Goal: Task Accomplishment & Management: Manage account settings

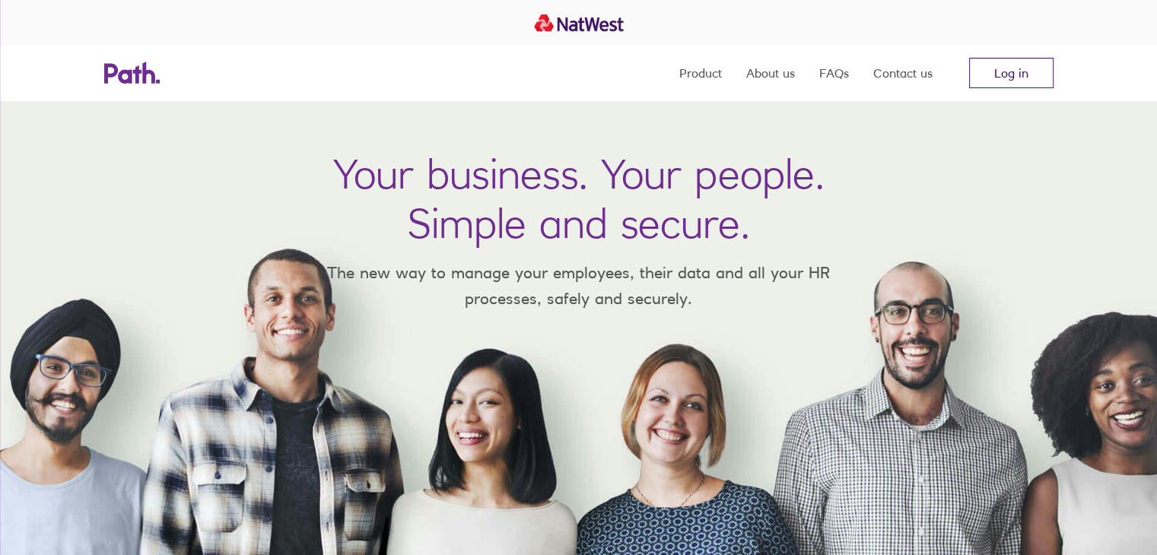
click at [1023, 84] on link "Log in" at bounding box center [1011, 73] width 84 height 30
click at [1007, 80] on link "Log in" at bounding box center [1011, 73] width 84 height 30
click at [987, 75] on link "Log in" at bounding box center [1011, 73] width 84 height 30
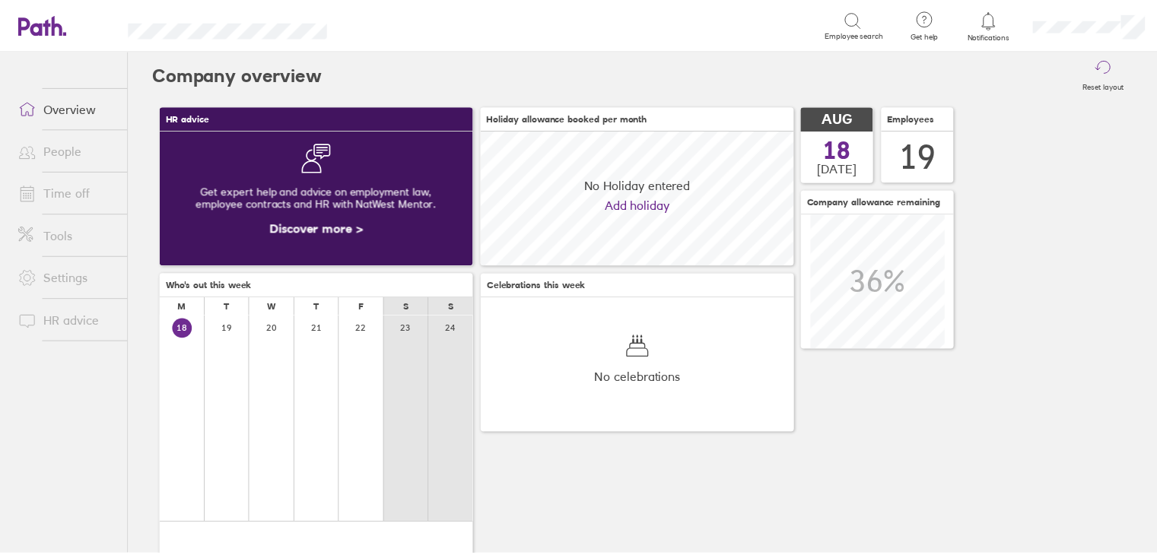
scroll to position [135, 316]
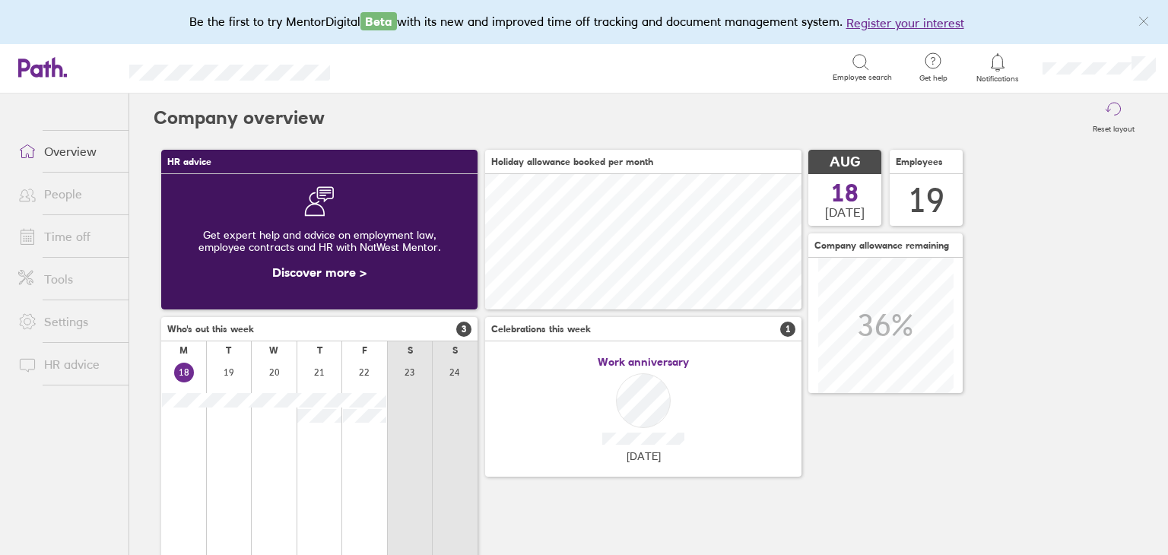
click at [65, 237] on link "Time off" at bounding box center [67, 236] width 122 height 30
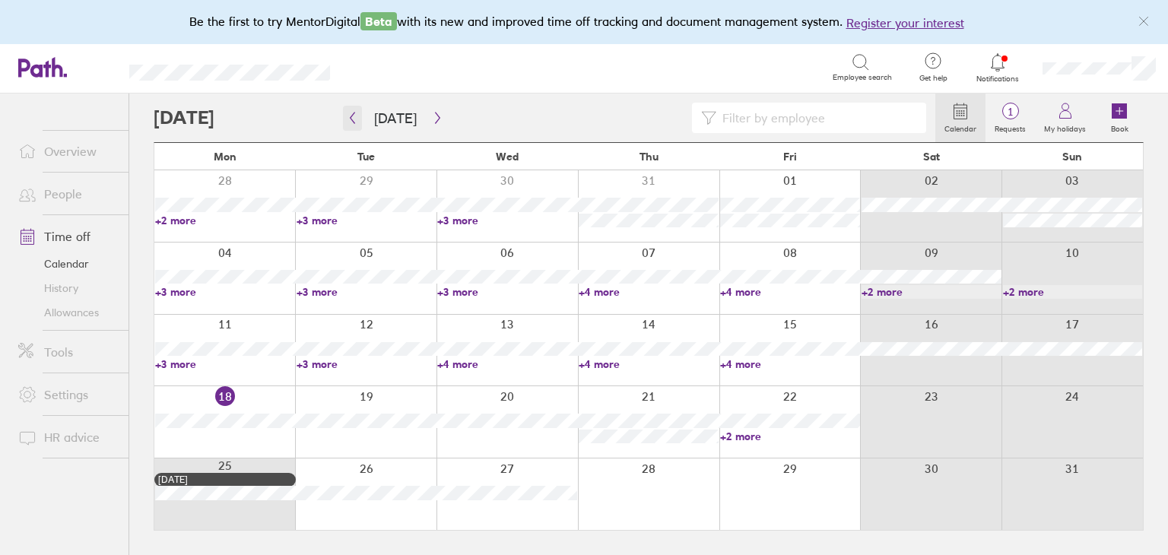
click at [358, 113] on button "button" at bounding box center [352, 118] width 19 height 25
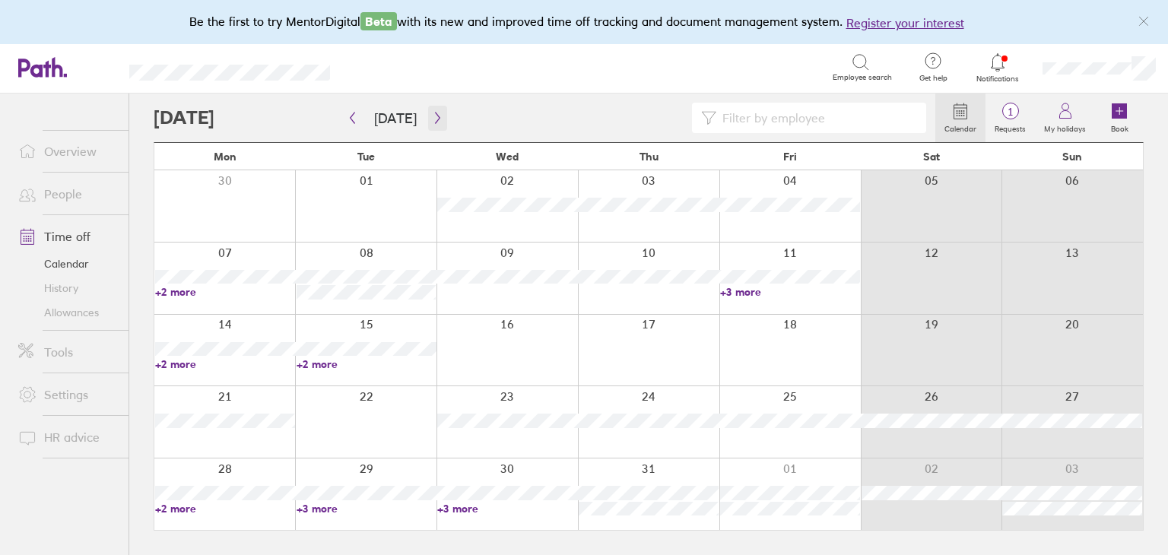
click at [432, 125] on button "button" at bounding box center [437, 118] width 19 height 25
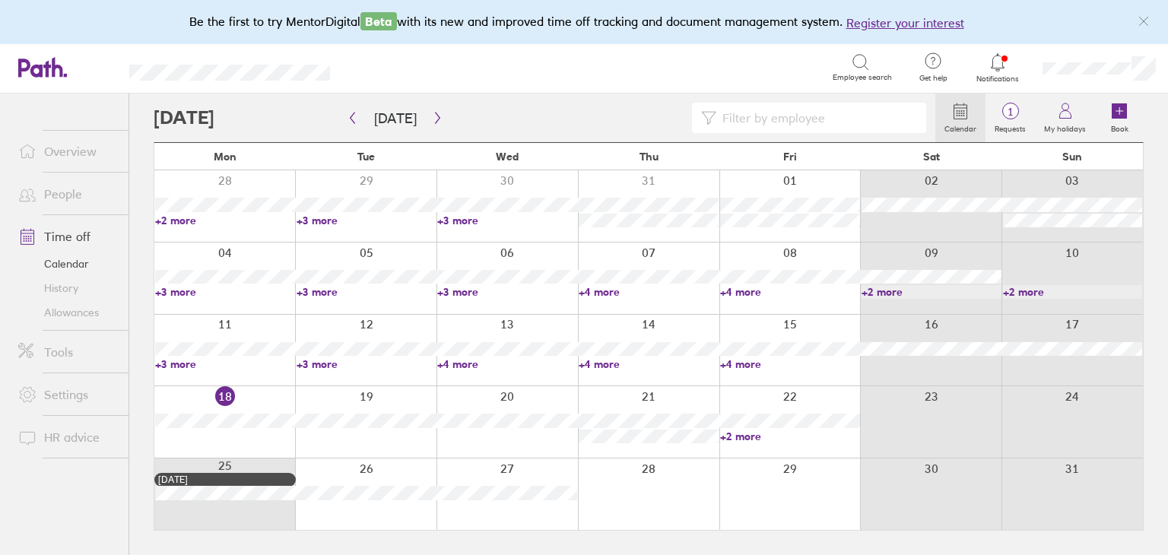
click at [453, 293] on link "+3 more" at bounding box center [507, 292] width 140 height 14
click at [601, 291] on link "+4 more" at bounding box center [649, 292] width 140 height 14
click at [610, 294] on link "+4 more" at bounding box center [649, 292] width 140 height 14
click at [761, 290] on link "+4 more" at bounding box center [790, 292] width 140 height 14
click at [751, 291] on link "+4 more" at bounding box center [790, 292] width 140 height 14
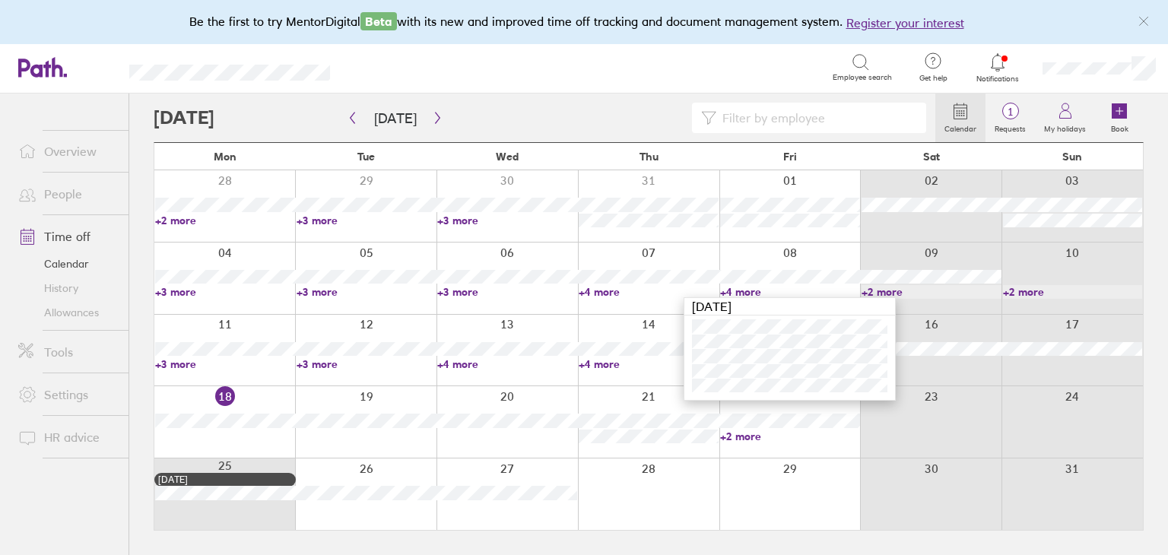
click at [192, 367] on link "+3 more" at bounding box center [225, 365] width 140 height 14
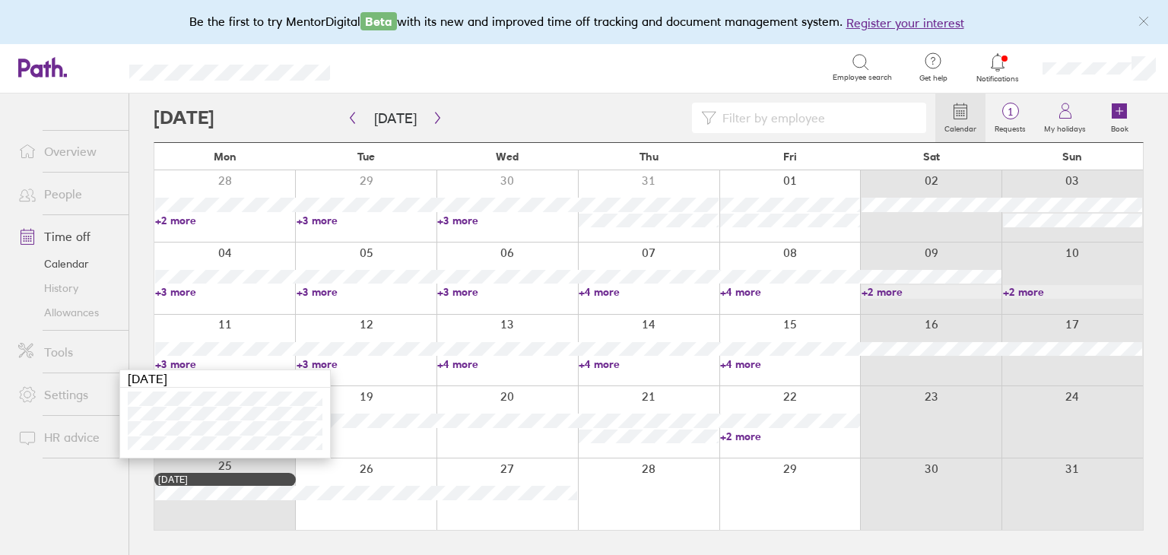
click at [329, 365] on link "+3 more" at bounding box center [367, 365] width 140 height 14
click at [329, 366] on link "+3 more" at bounding box center [367, 365] width 140 height 14
click at [469, 361] on link "+4 more" at bounding box center [507, 365] width 140 height 14
click at [465, 366] on link "+4 more" at bounding box center [507, 365] width 140 height 14
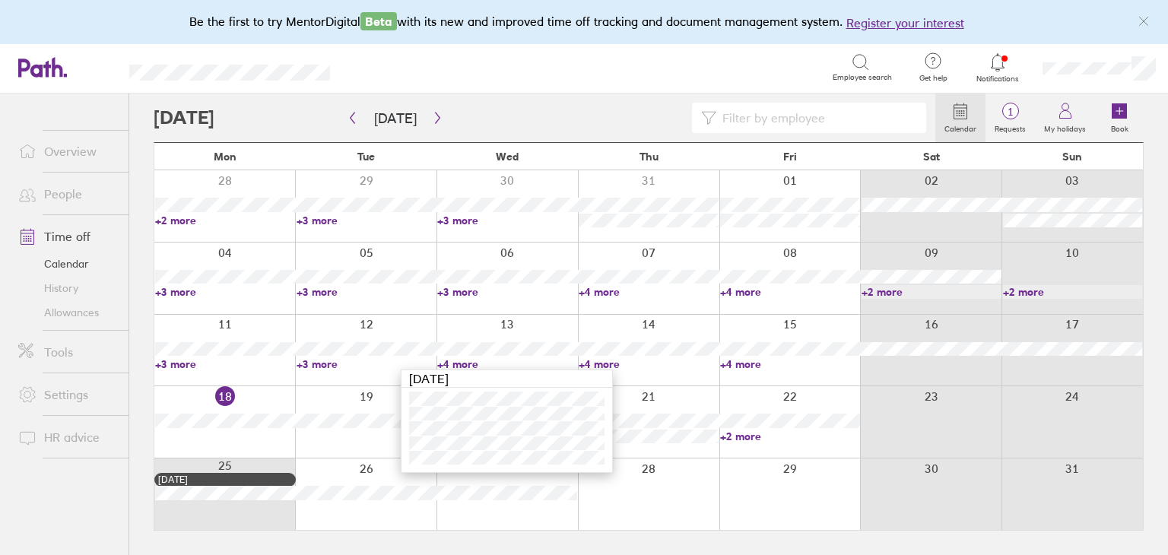
click at [602, 360] on link "+4 more" at bounding box center [649, 365] width 140 height 14
click at [602, 363] on link "+4 more" at bounding box center [649, 365] width 140 height 14
click at [745, 367] on link "+4 more" at bounding box center [790, 365] width 140 height 14
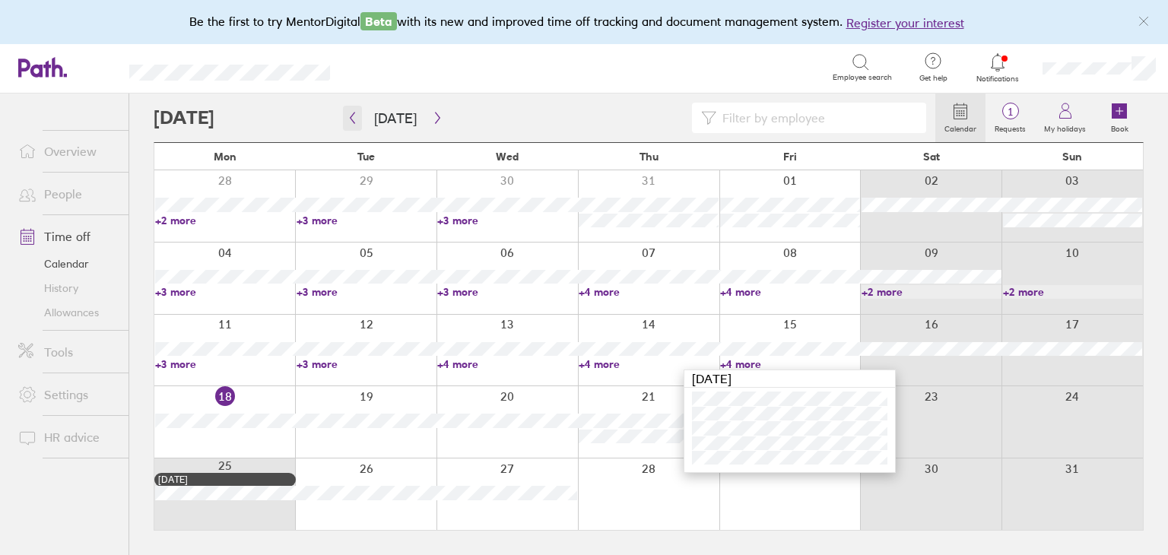
click at [359, 120] on button "button" at bounding box center [352, 118] width 19 height 25
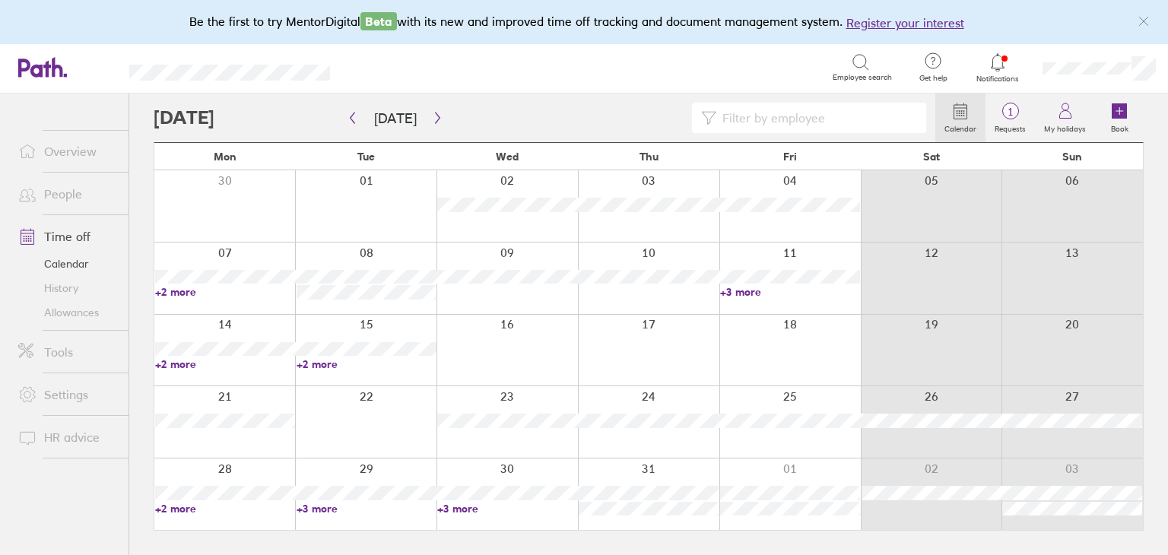
click at [181, 509] on link "+2 more" at bounding box center [225, 509] width 140 height 14
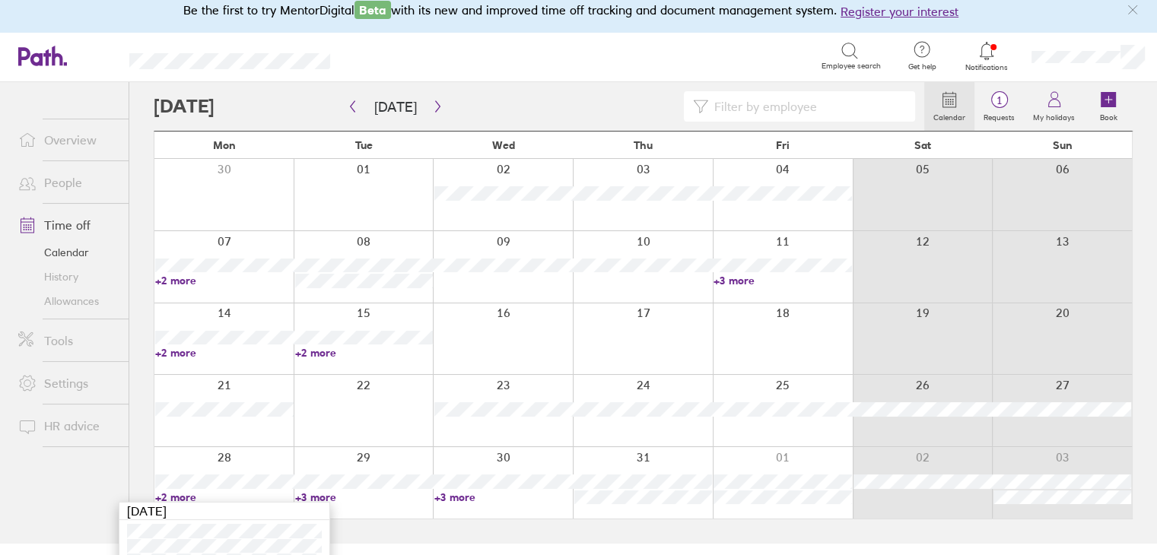
scroll to position [32, 0]
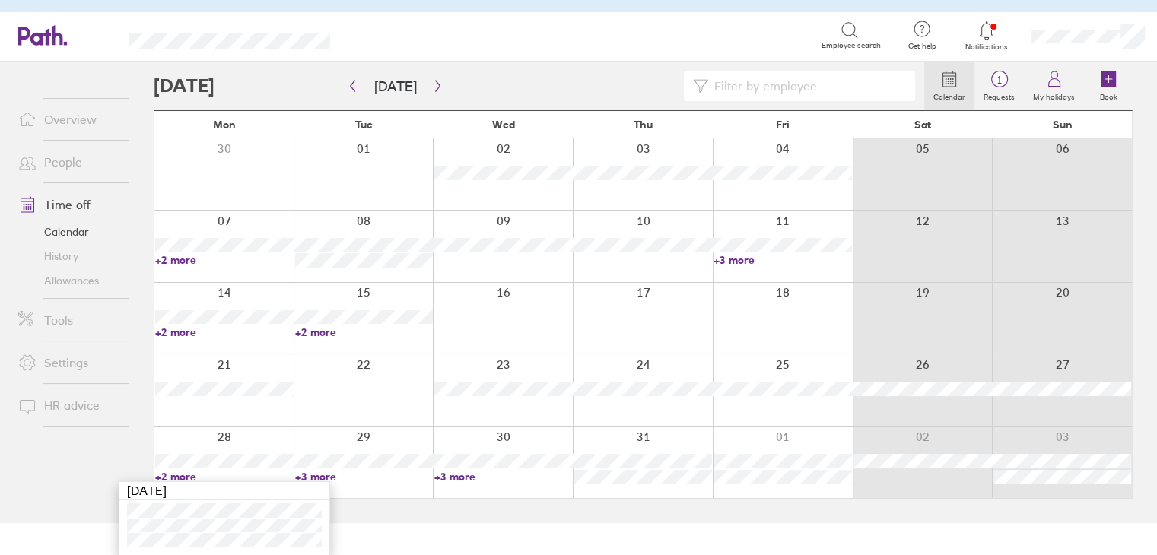
click at [324, 478] on link "+3 more" at bounding box center [364, 477] width 138 height 14
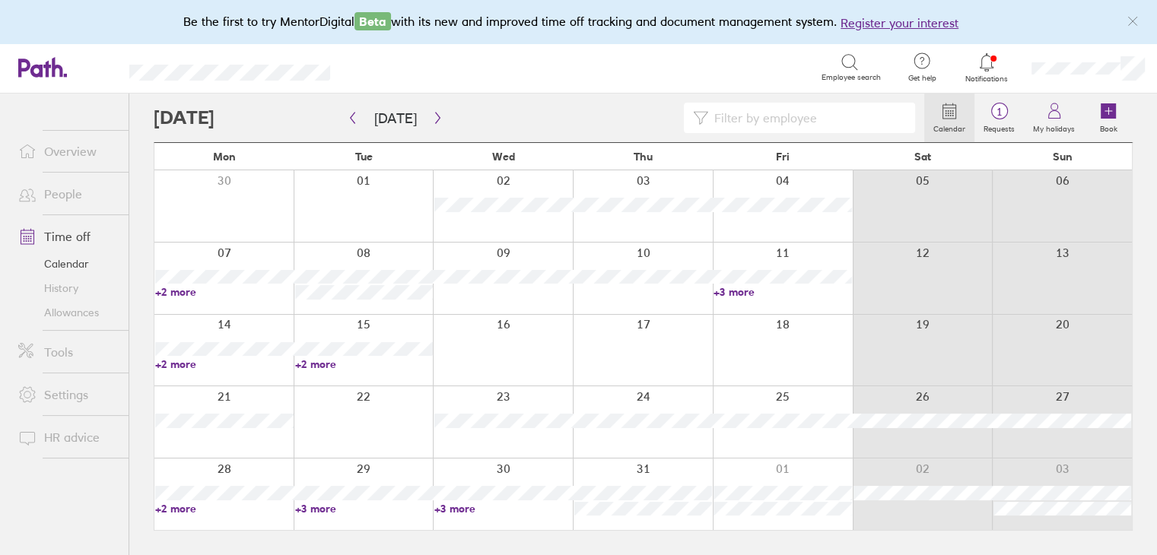
scroll to position [0, 0]
click at [316, 506] on link "+3 more" at bounding box center [367, 509] width 140 height 14
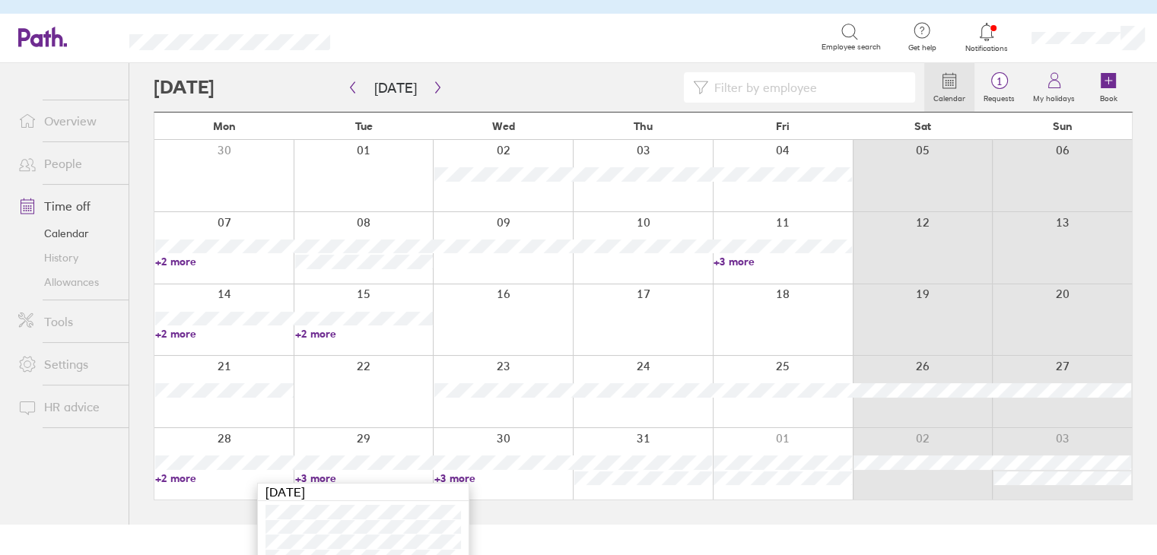
scroll to position [46, 0]
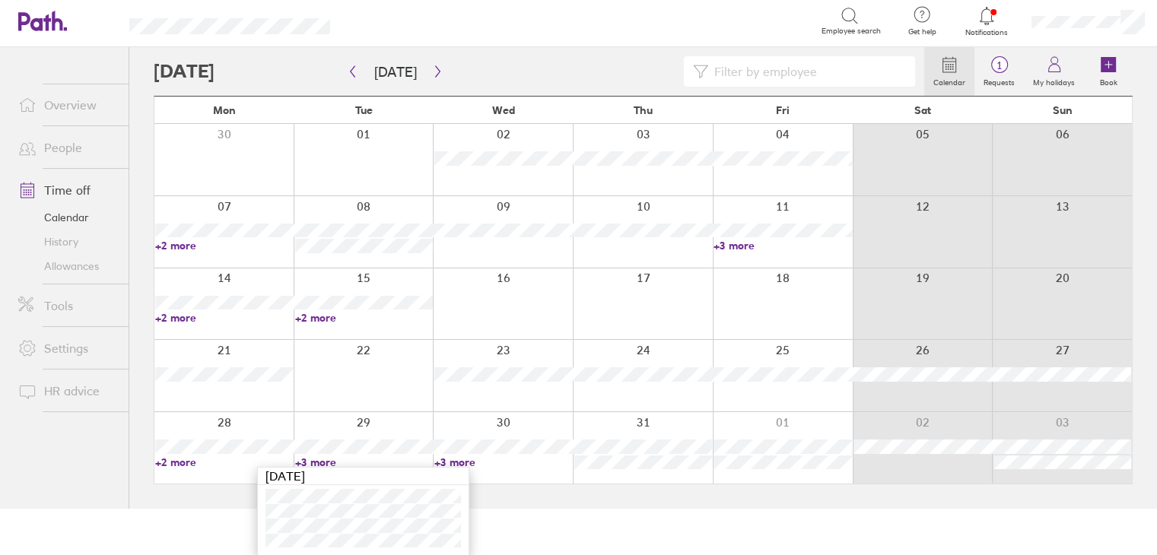
click at [469, 461] on link "+3 more" at bounding box center [503, 463] width 138 height 14
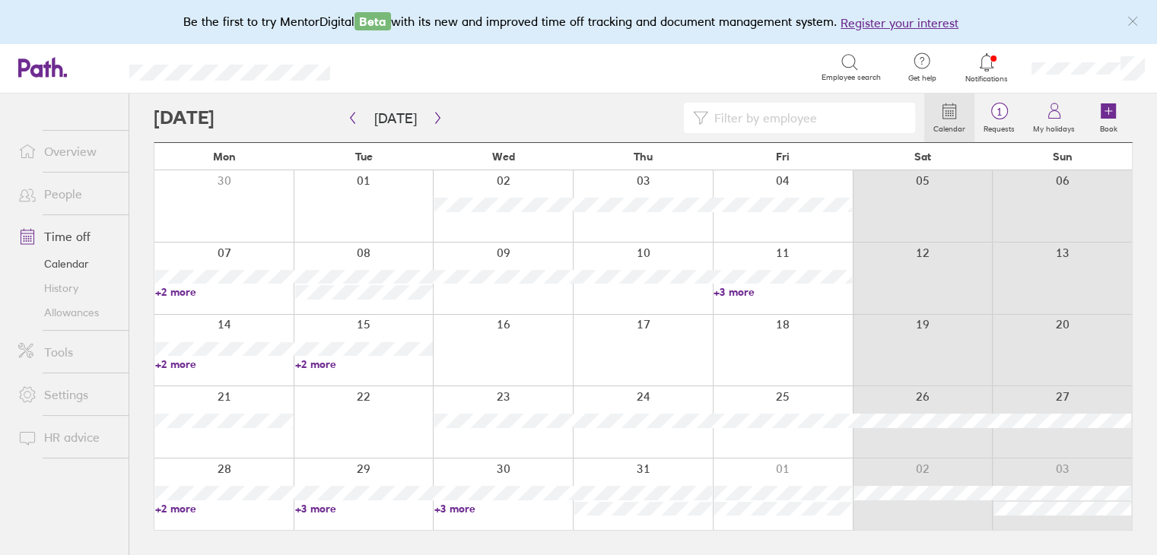
scroll to position [0, 0]
click at [470, 509] on link "+3 more" at bounding box center [507, 509] width 140 height 14
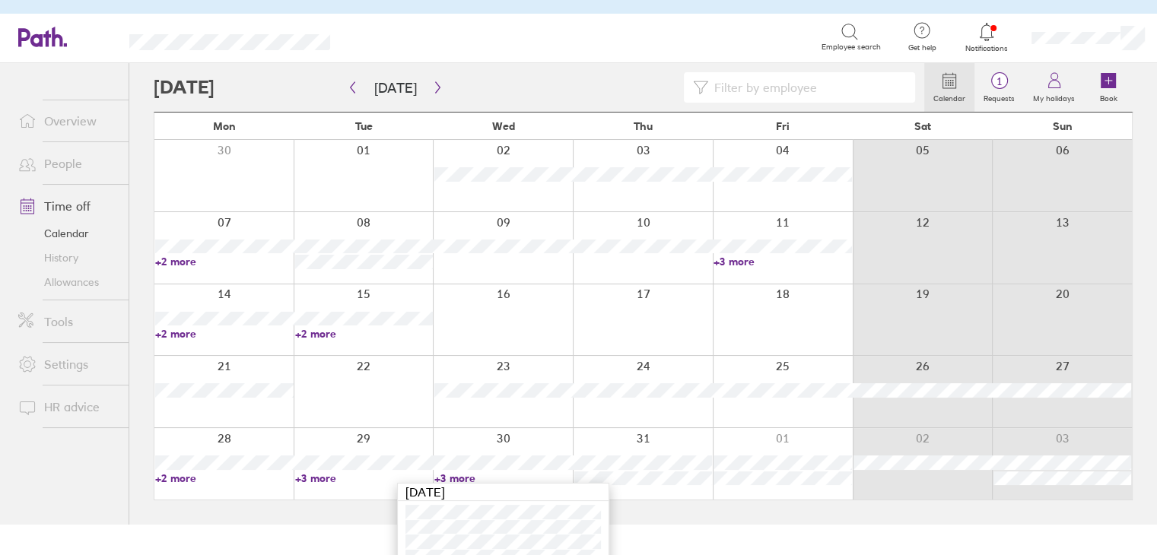
scroll to position [46, 0]
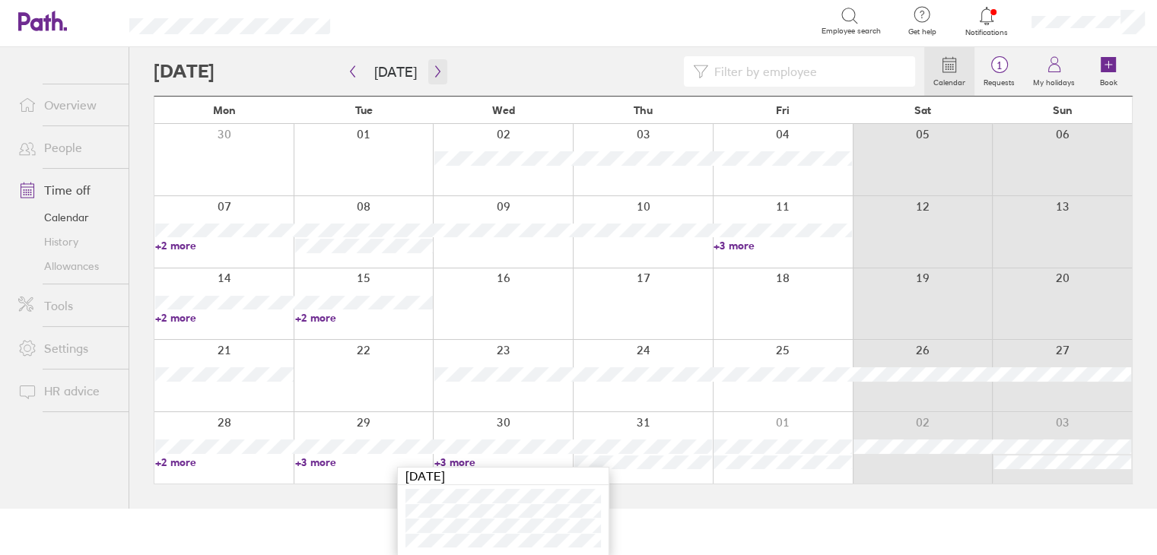
click at [432, 76] on icon "button" at bounding box center [437, 71] width 11 height 12
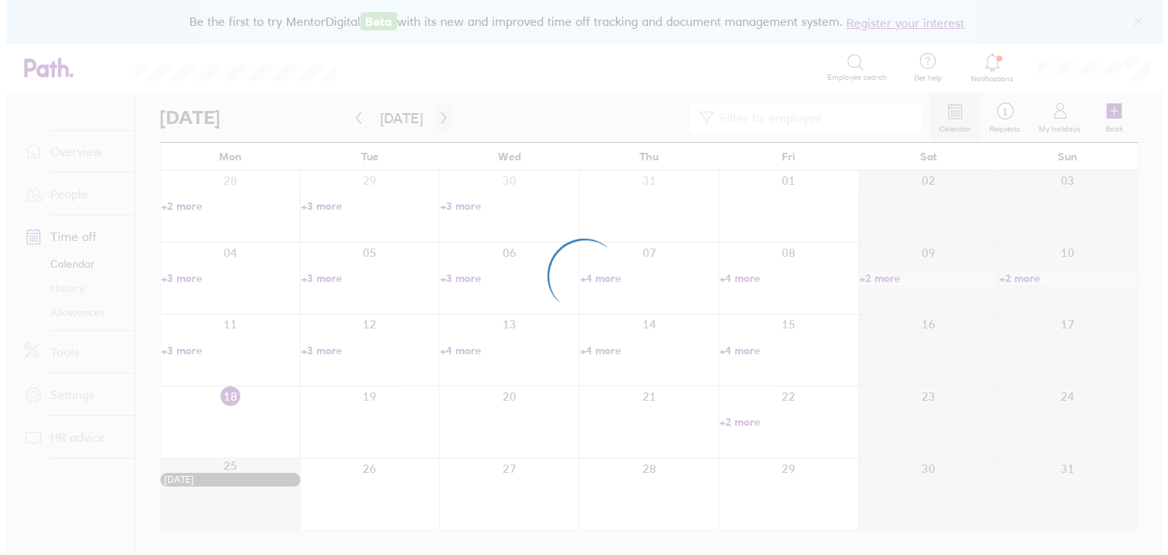
scroll to position [0, 0]
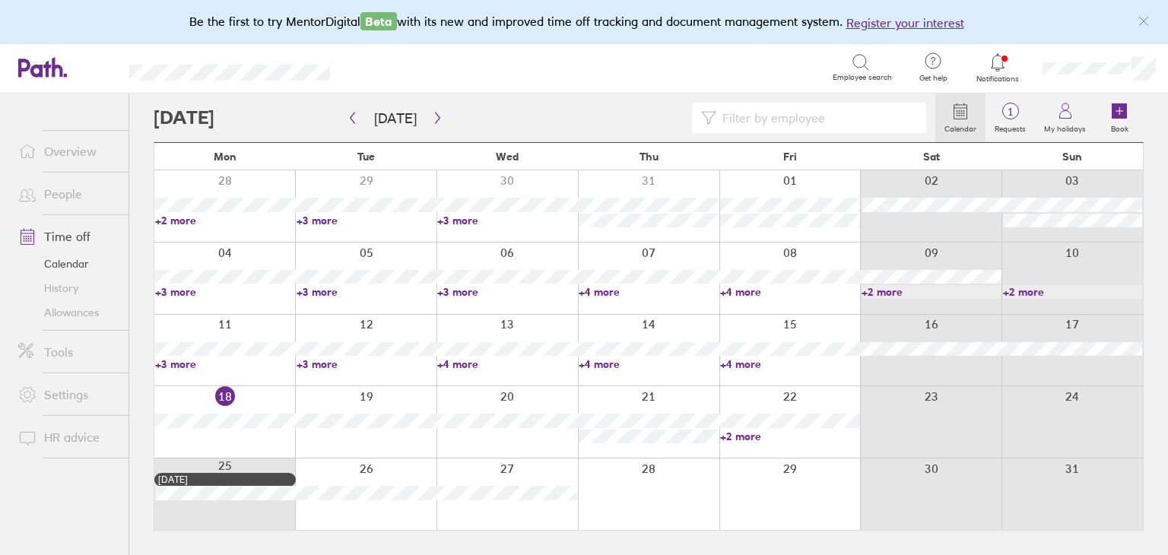
click at [183, 290] on link "+3 more" at bounding box center [225, 292] width 140 height 14
drag, startPoint x: 485, startPoint y: 118, endPoint x: 458, endPoint y: 224, distance: 109.0
click at [485, 118] on div at bounding box center [545, 118] width 782 height 30
click at [186, 293] on link "+3 more" at bounding box center [225, 292] width 140 height 14
click at [332, 294] on link "+3 more" at bounding box center [367, 292] width 140 height 14
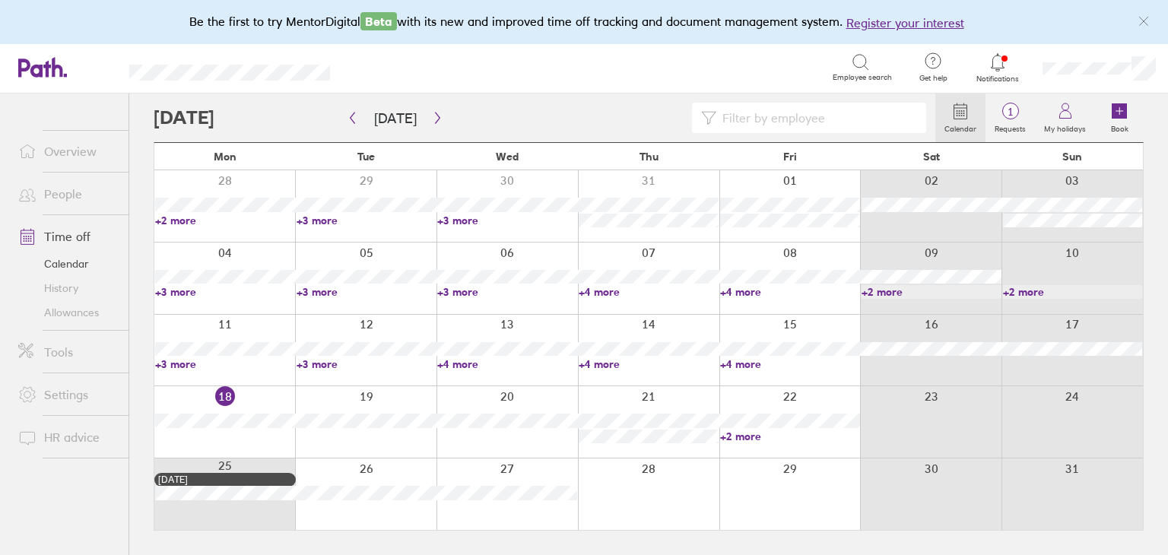
click at [323, 294] on link "+3 more" at bounding box center [367, 292] width 140 height 14
click at [516, 308] on div at bounding box center [507, 279] width 141 height 72
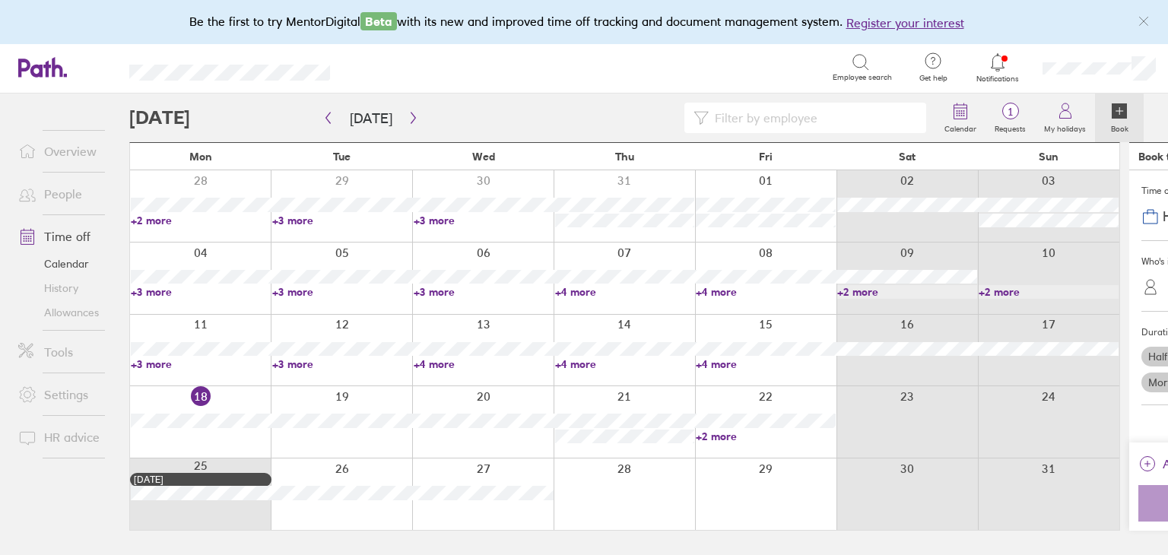
click at [555, 295] on link "+4 more" at bounding box center [625, 292] width 140 height 14
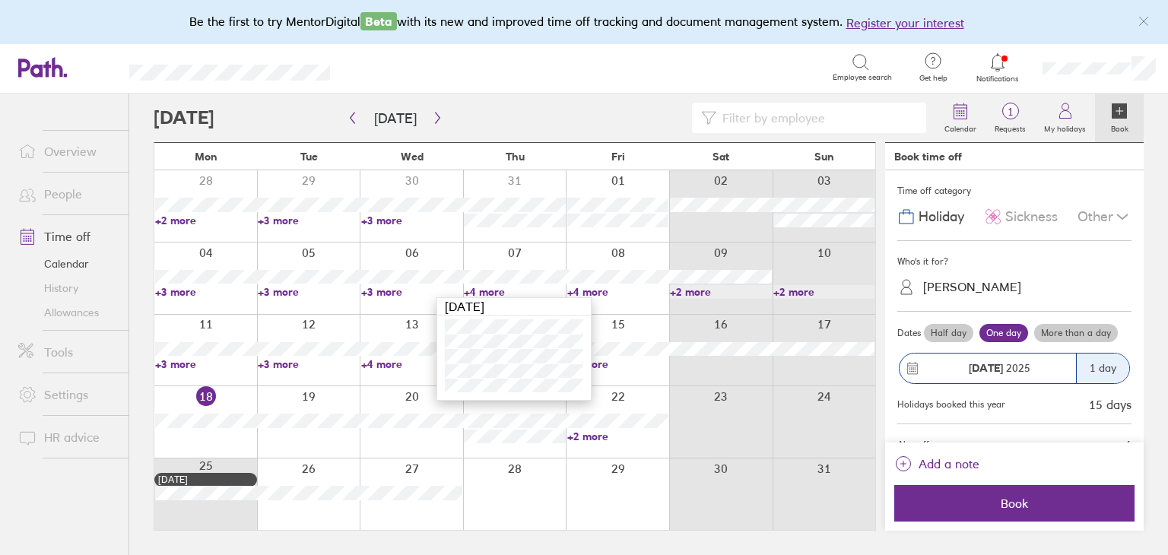
click at [383, 295] on link "+3 more" at bounding box center [411, 292] width 101 height 14
click at [484, 288] on link "+4 more" at bounding box center [514, 292] width 101 height 14
click at [596, 287] on link "+4 more" at bounding box center [617, 292] width 101 height 14
click at [604, 294] on link "+4 more" at bounding box center [617, 292] width 101 height 14
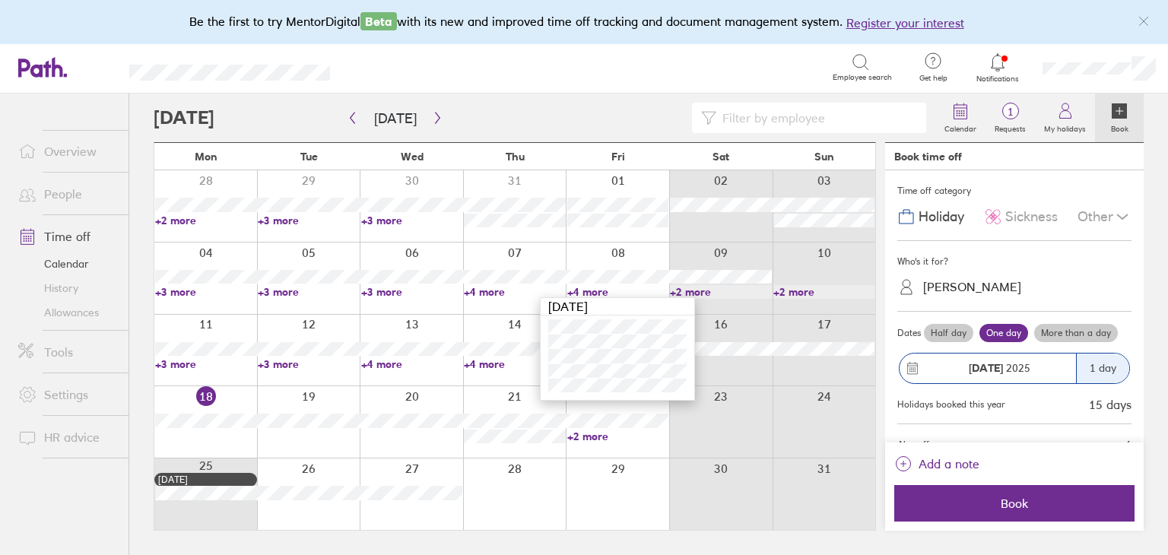
click at [183, 364] on link "+3 more" at bounding box center [205, 365] width 101 height 14
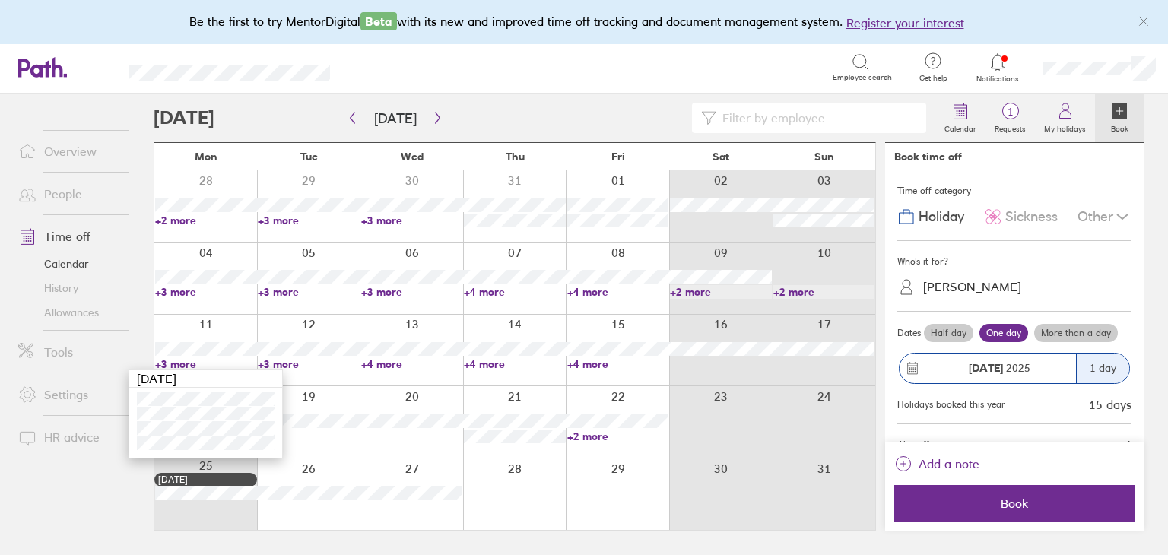
click at [396, 363] on link "+4 more" at bounding box center [411, 365] width 101 height 14
click at [393, 363] on link "+4 more" at bounding box center [411, 365] width 101 height 14
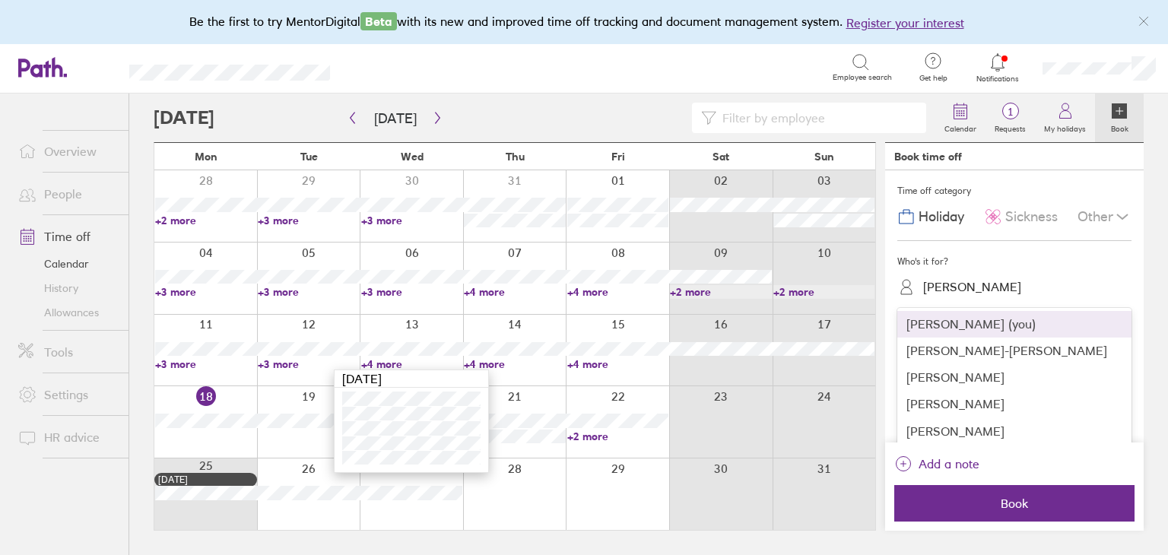
click at [946, 286] on div "[PERSON_NAME]" at bounding box center [972, 287] width 98 height 14
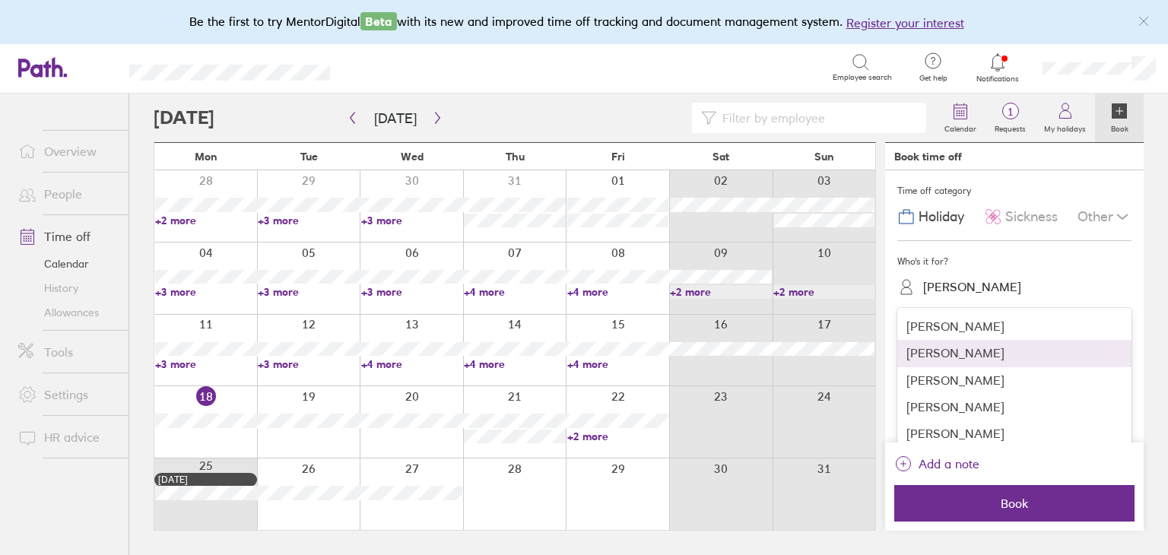
scroll to position [228, 0]
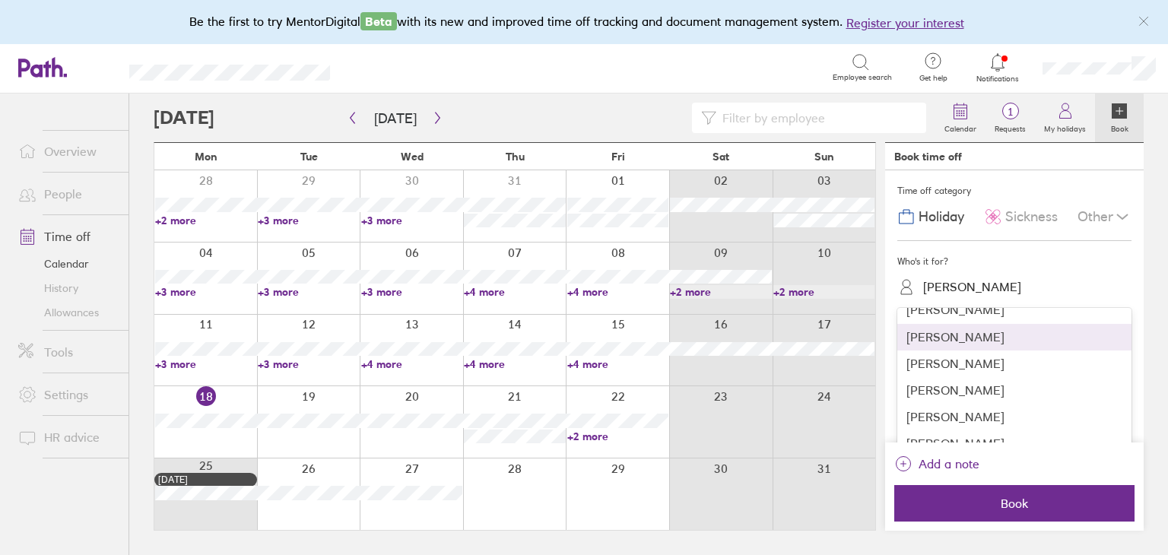
click at [974, 337] on div "[PERSON_NAME]" at bounding box center [1015, 337] width 234 height 27
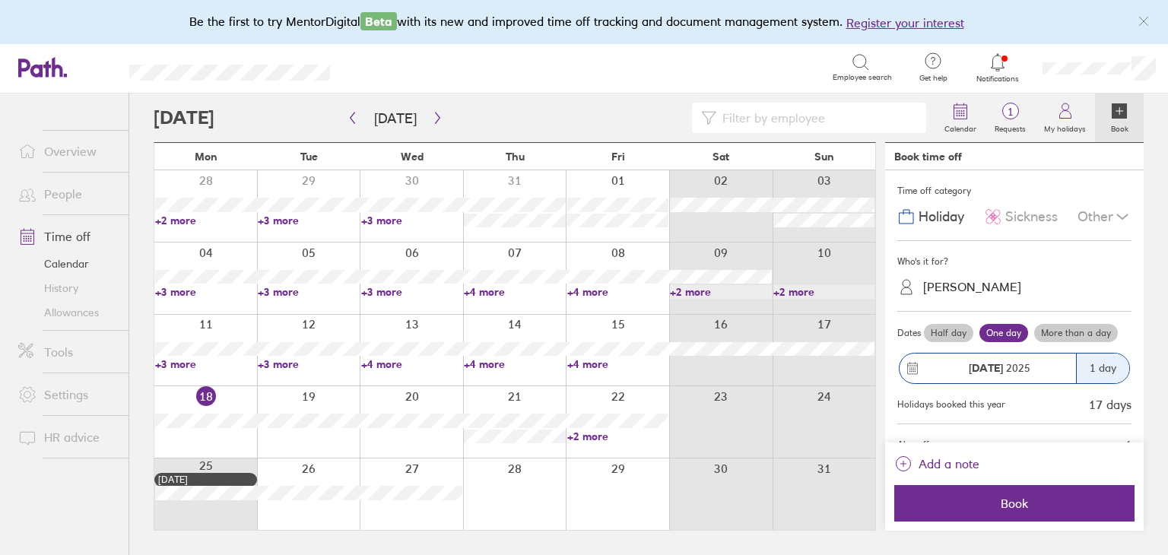
click at [1006, 220] on span "Sickness" at bounding box center [1032, 217] width 52 height 16
click at [908, 369] on icon at bounding box center [913, 369] width 10 height 11
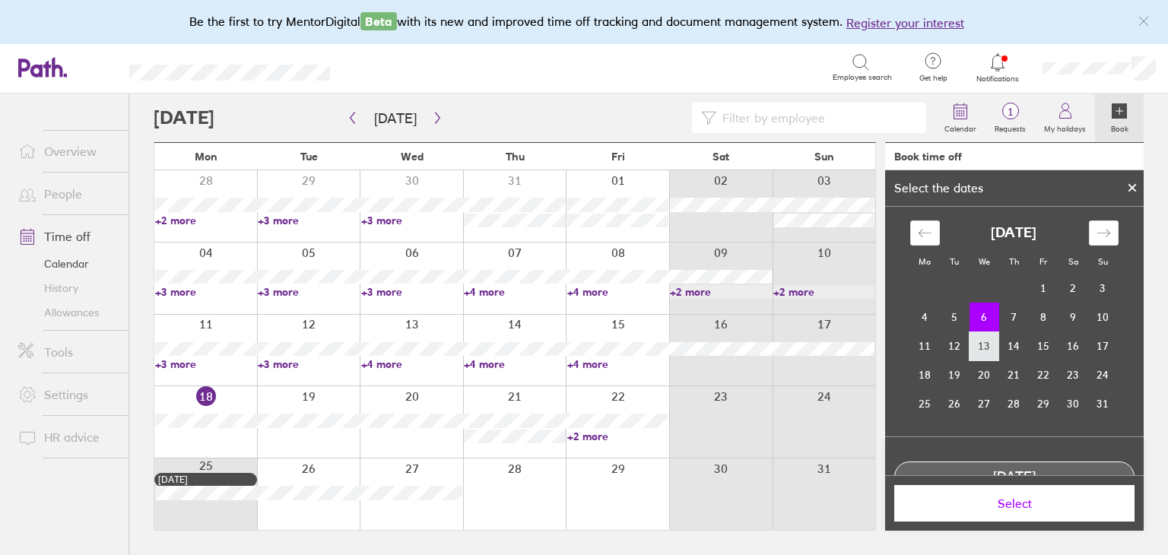
click at [987, 351] on td "13" at bounding box center [985, 346] width 30 height 29
click at [1014, 346] on td "14" at bounding box center [1015, 346] width 30 height 29
click at [991, 499] on span "Select" at bounding box center [1014, 504] width 219 height 14
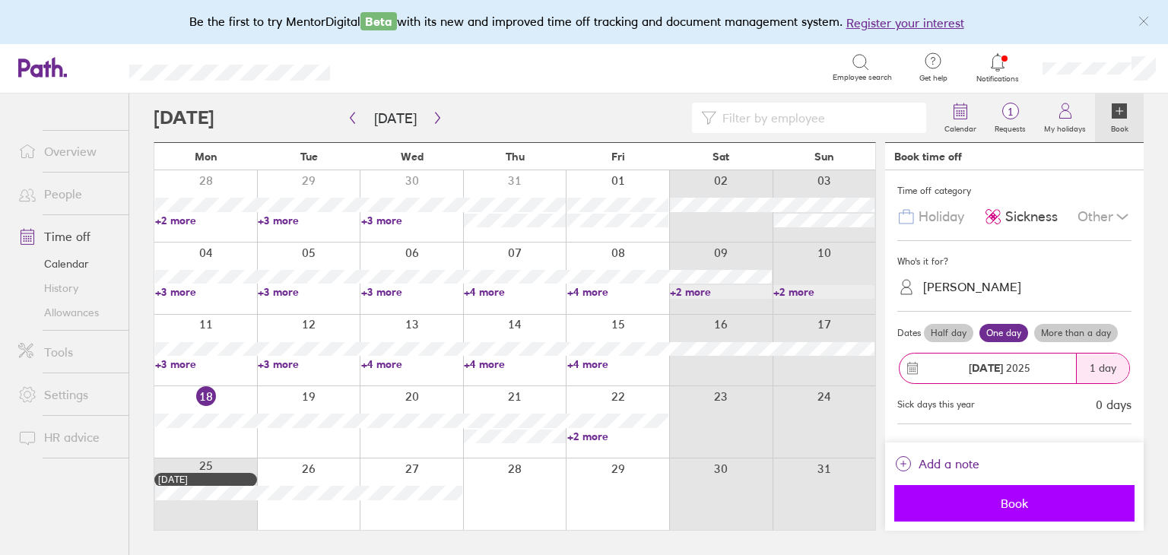
click at [995, 502] on span "Book" at bounding box center [1014, 504] width 219 height 14
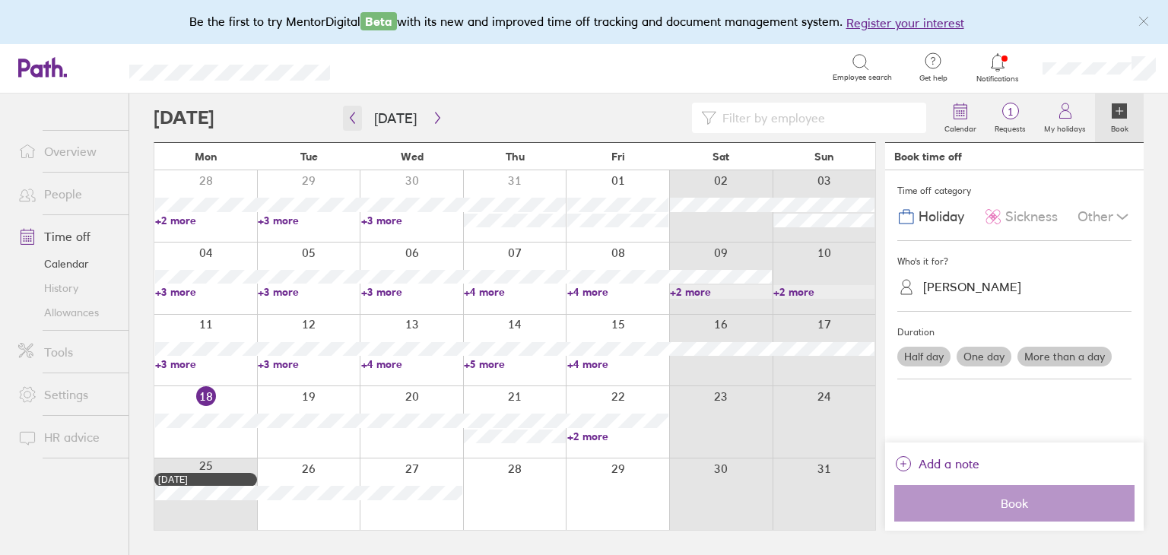
click at [348, 118] on icon "button" at bounding box center [352, 118] width 11 height 12
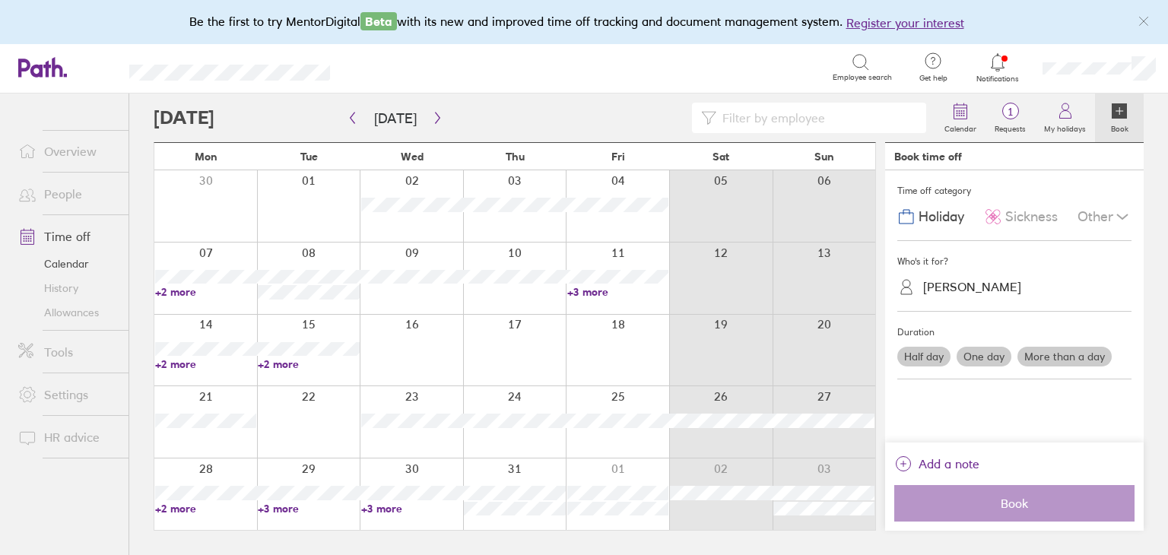
click at [948, 290] on div "[PERSON_NAME]" at bounding box center [972, 287] width 98 height 14
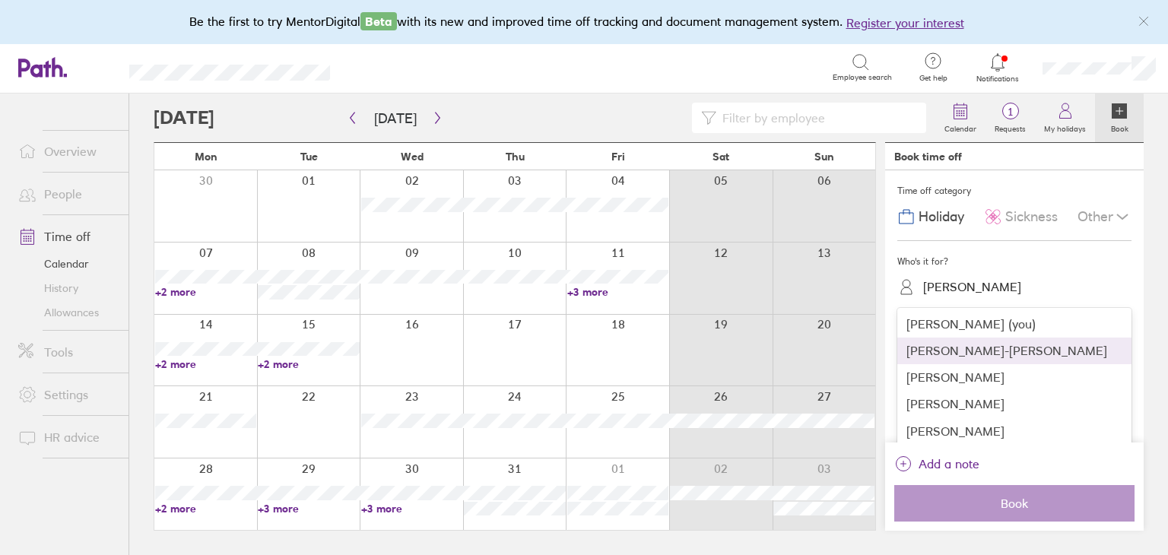
click at [971, 357] on div "[PERSON_NAME]-[PERSON_NAME]" at bounding box center [1015, 351] width 234 height 27
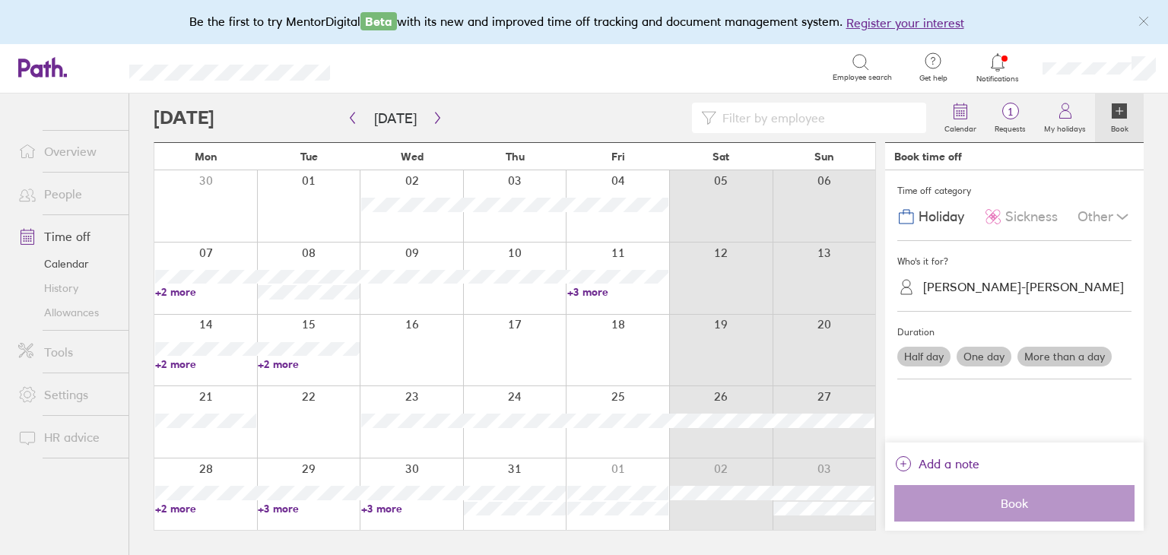
click at [1025, 209] on span "Sickness" at bounding box center [1032, 217] width 52 height 16
click at [1051, 358] on label "More than a day" at bounding box center [1065, 357] width 94 height 20
click at [0, 0] on input "More than a day" at bounding box center [0, 0] width 0 height 0
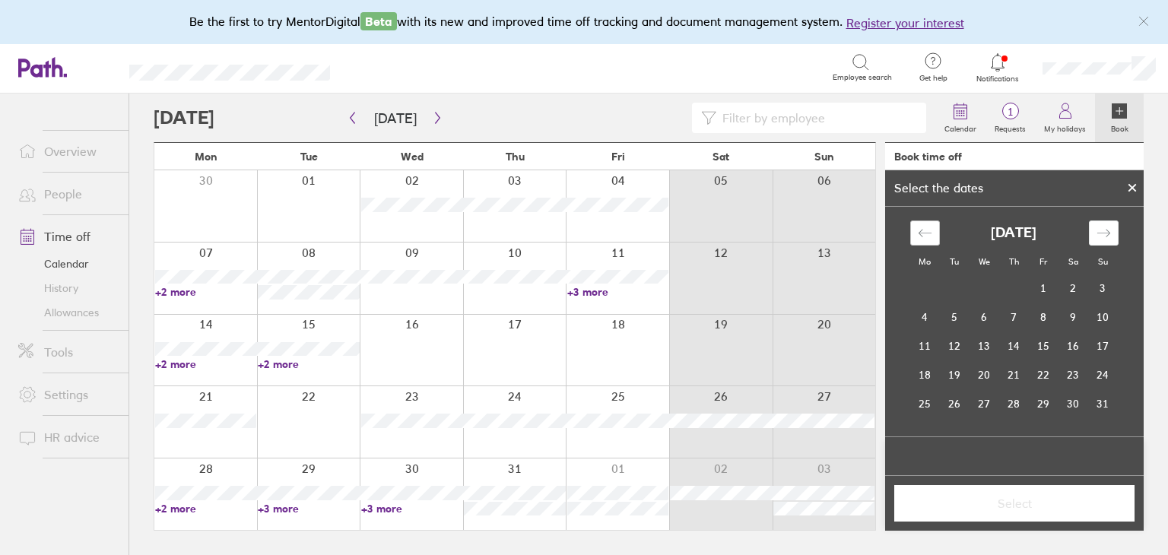
click at [928, 231] on icon "Move backward to switch to the previous month." at bounding box center [925, 233] width 14 height 14
click at [921, 398] on td "28" at bounding box center [926, 403] width 30 height 29
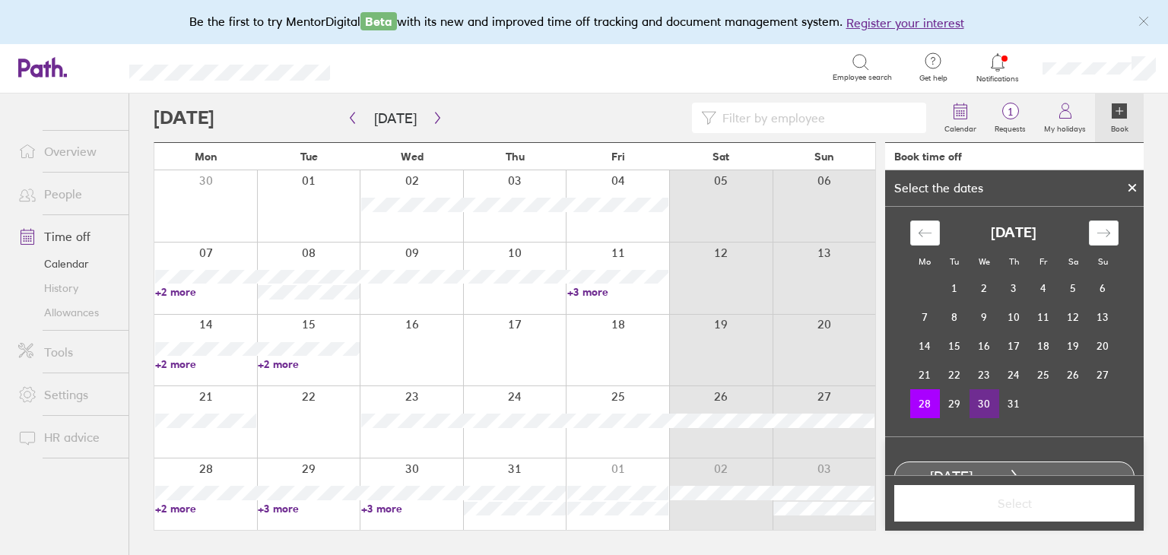
click at [978, 398] on td "30" at bounding box center [985, 403] width 30 height 29
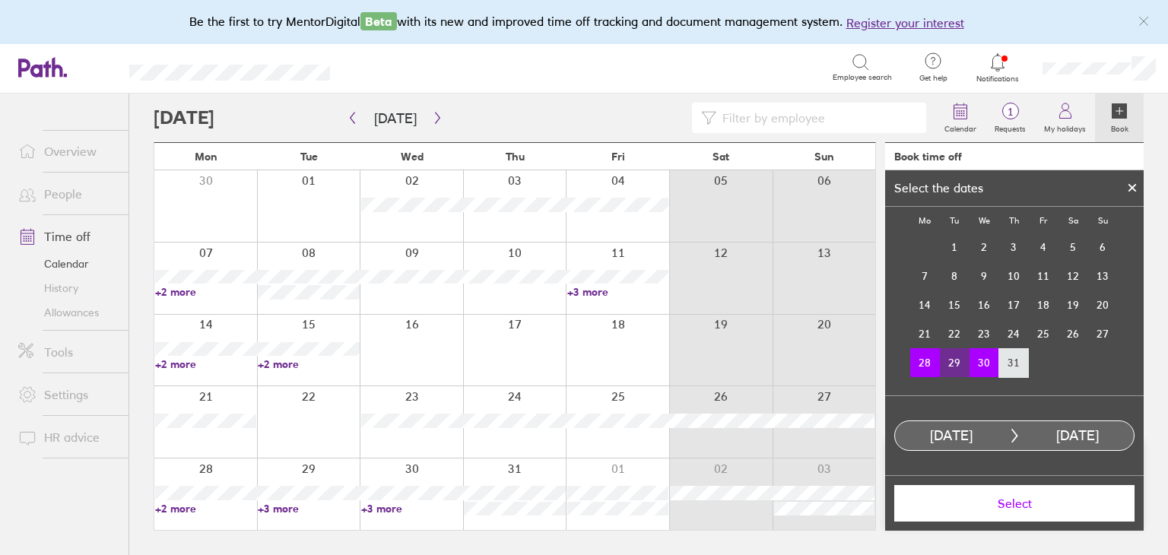
scroll to position [0, 0]
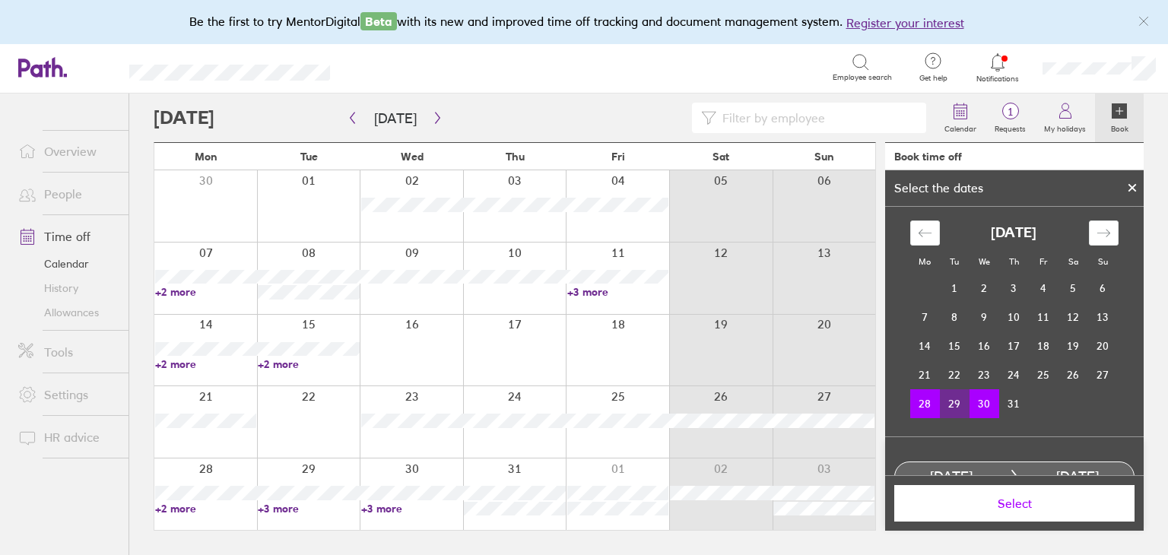
click at [1135, 188] on icon at bounding box center [1132, 187] width 11 height 9
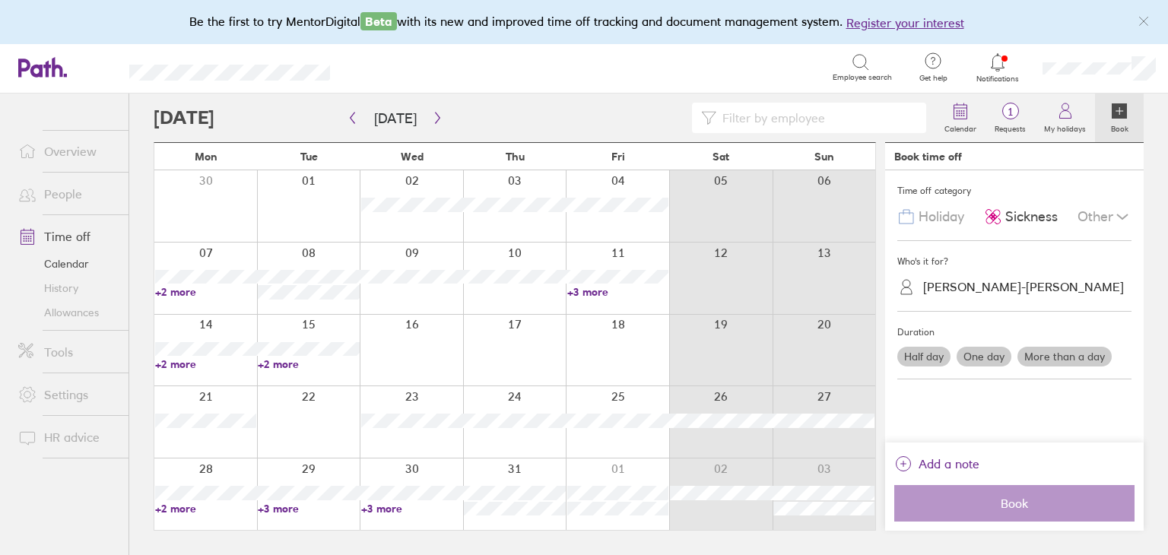
click at [1013, 214] on span "Sickness" at bounding box center [1032, 217] width 52 height 16
click at [1044, 353] on label "More than a day" at bounding box center [1065, 357] width 94 height 20
click at [0, 0] on input "More than a day" at bounding box center [0, 0] width 0 height 0
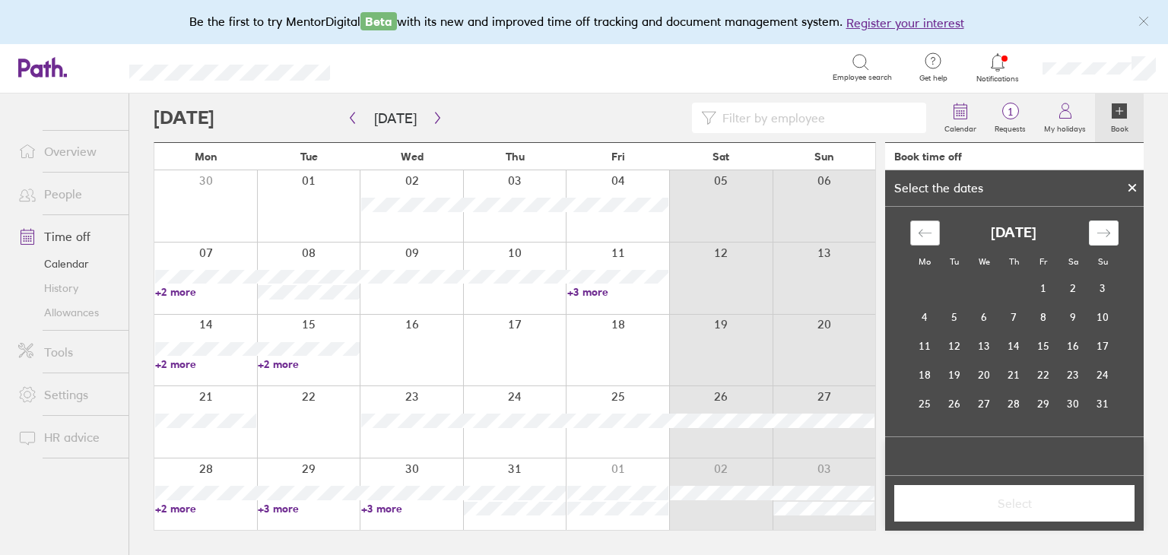
click at [929, 235] on icon "Move backward to switch to the previous month." at bounding box center [925, 233] width 14 height 14
click at [922, 415] on td "28" at bounding box center [926, 403] width 30 height 29
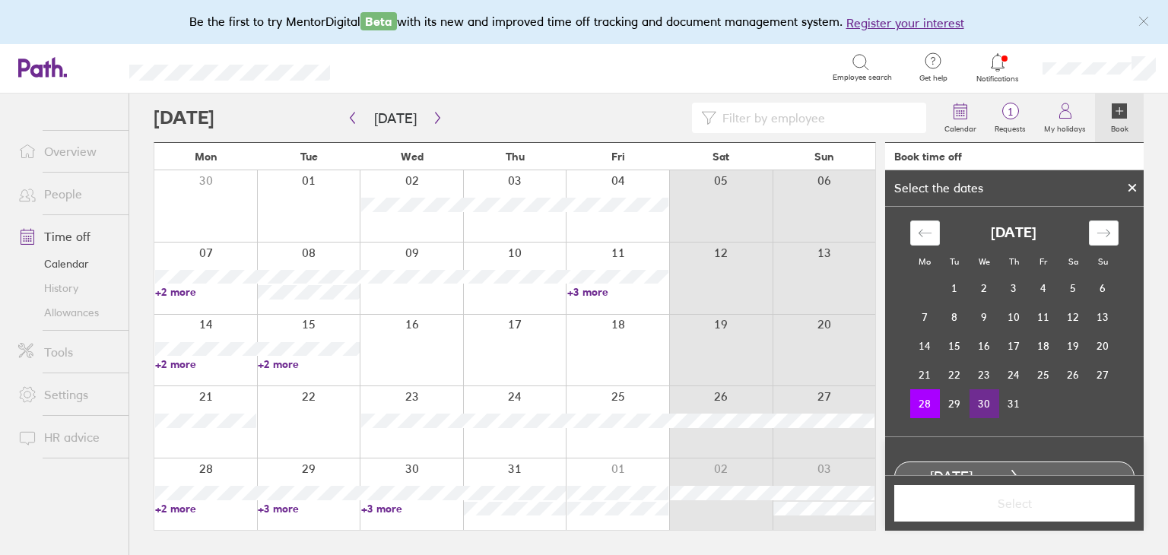
click at [977, 402] on td "30" at bounding box center [985, 403] width 30 height 29
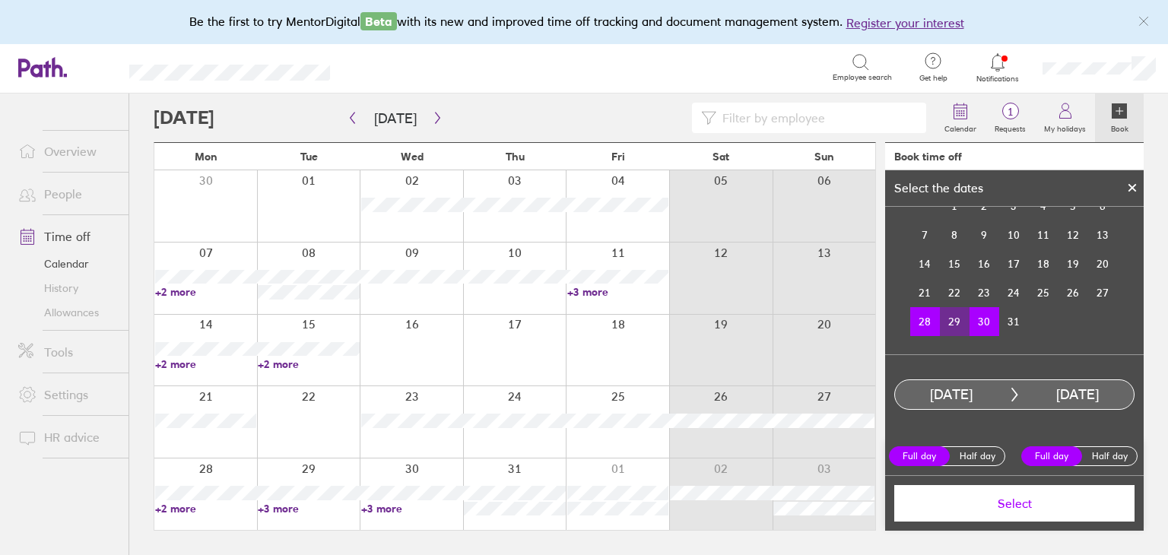
scroll to position [84, 0]
click at [1007, 501] on span "Select" at bounding box center [1014, 504] width 219 height 14
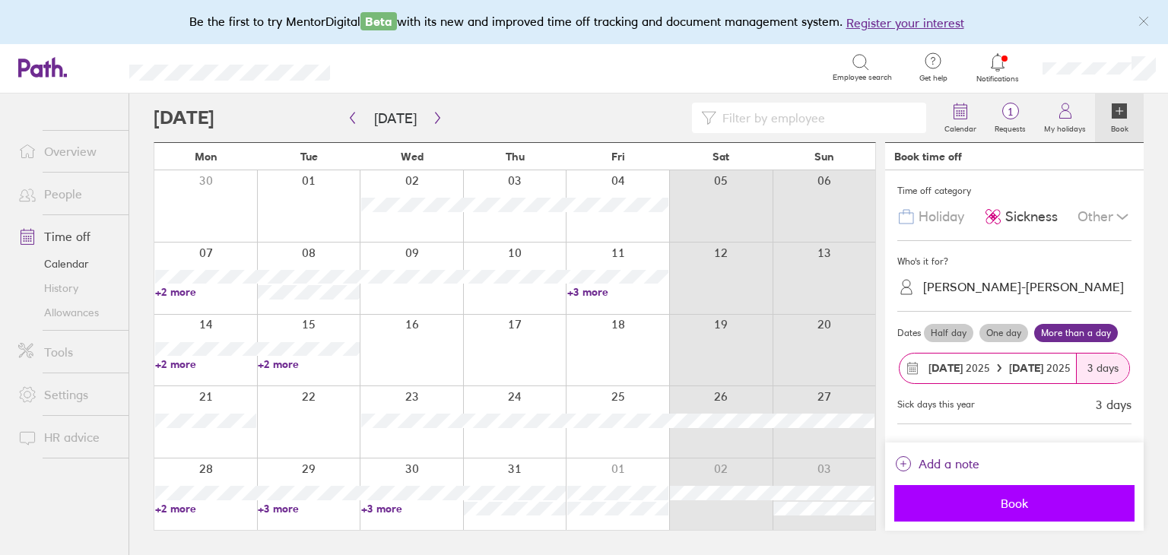
click at [1031, 510] on span "Book" at bounding box center [1014, 504] width 219 height 14
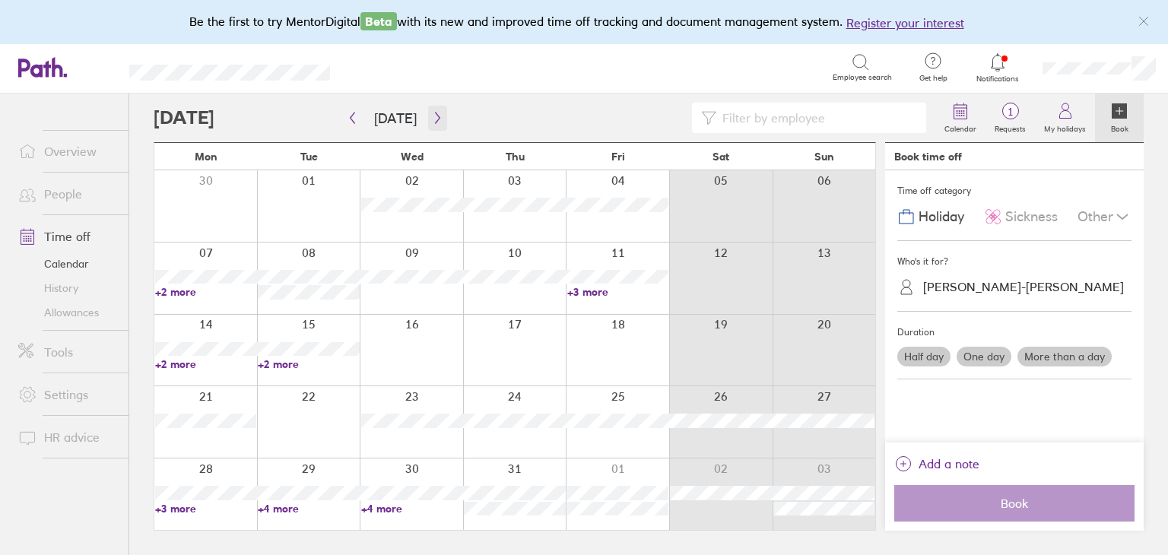
click at [436, 118] on icon "button" at bounding box center [437, 118] width 11 height 12
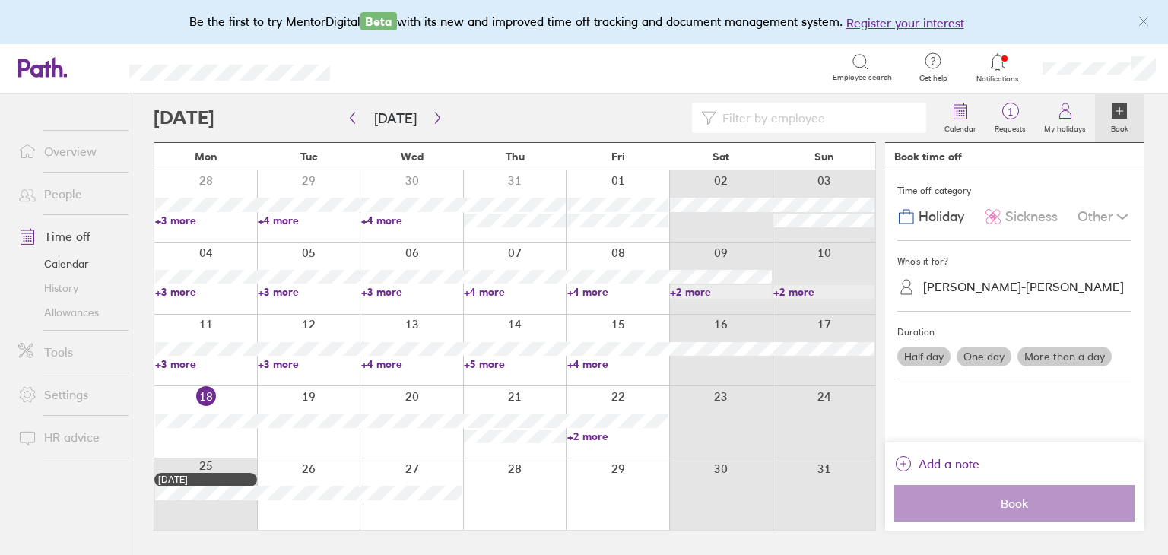
click at [288, 291] on link "+3 more" at bounding box center [308, 292] width 101 height 14
